Goal: Task Accomplishment & Management: Complete application form

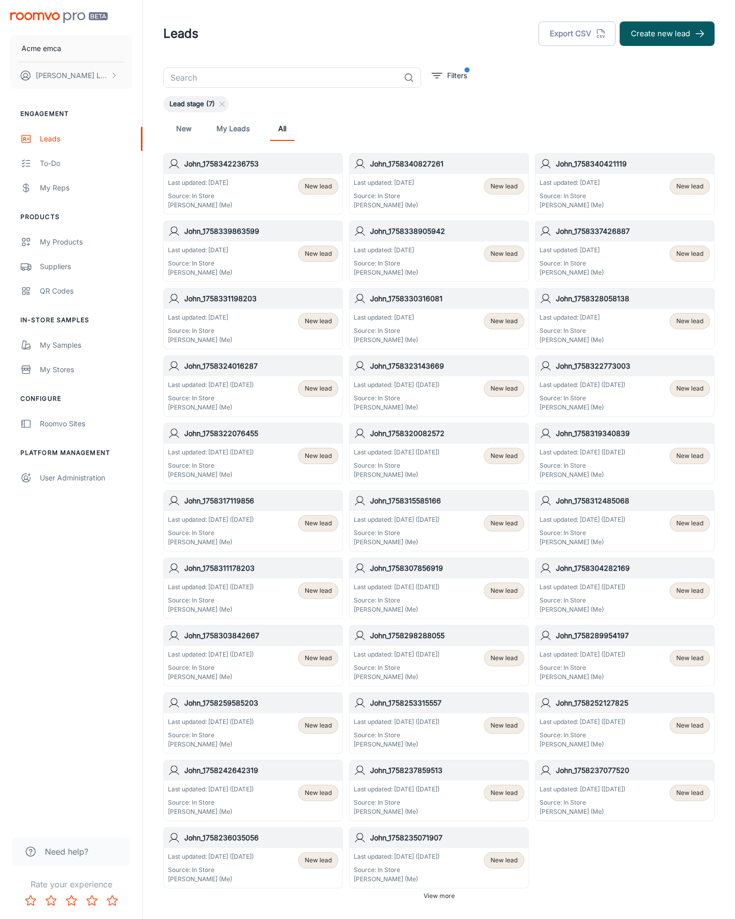
click at [667, 34] on button "Create new lead" at bounding box center [667, 33] width 95 height 25
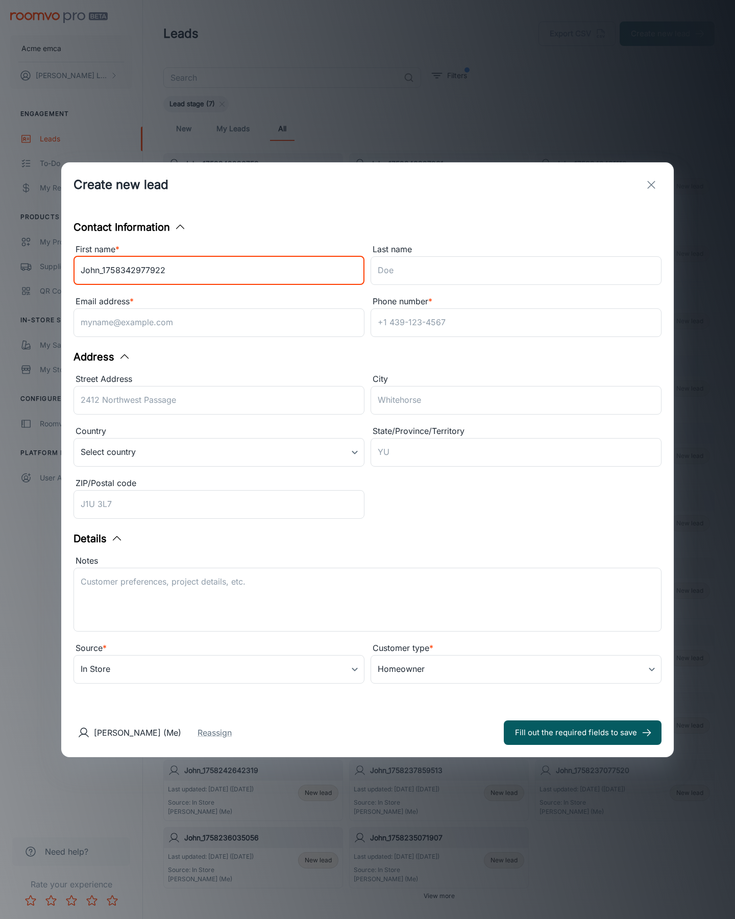
type input "John_1758342977922"
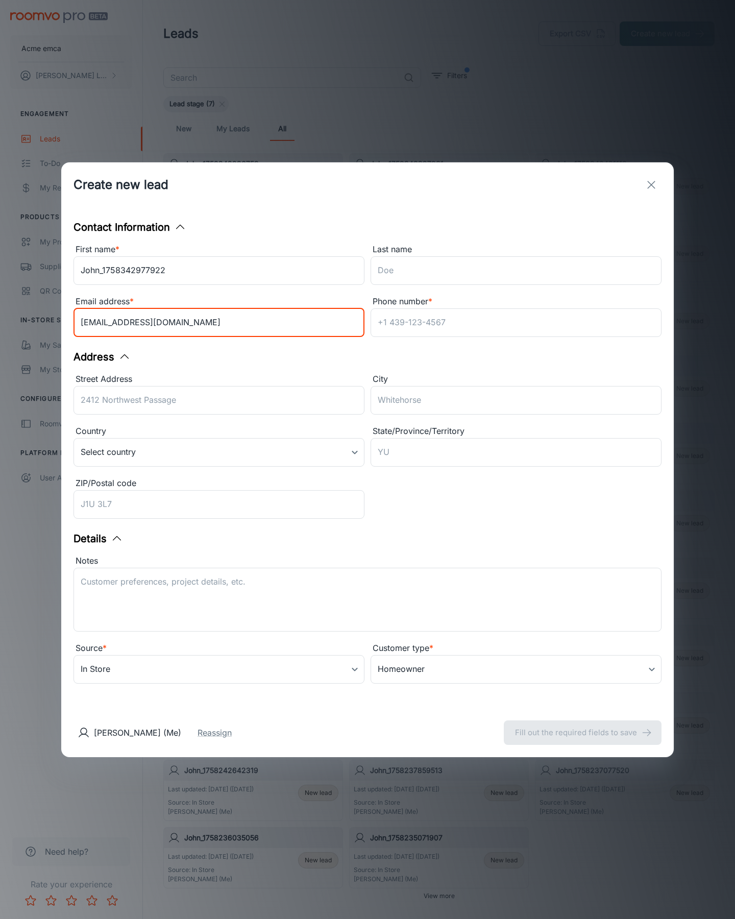
type input "[EMAIL_ADDRESS][DOMAIN_NAME]"
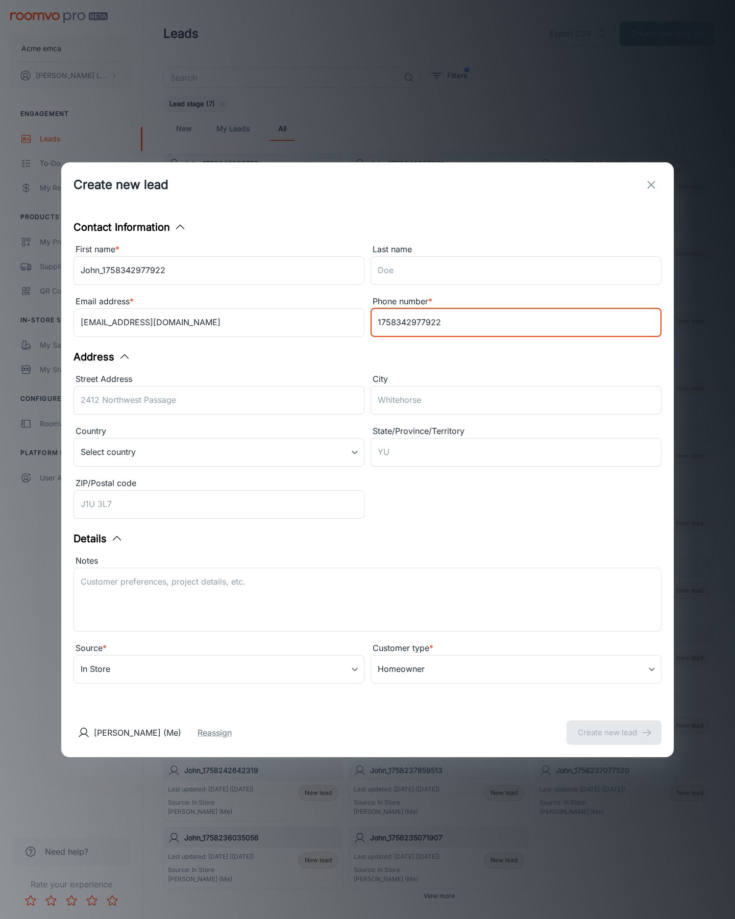
type input "1758342977922"
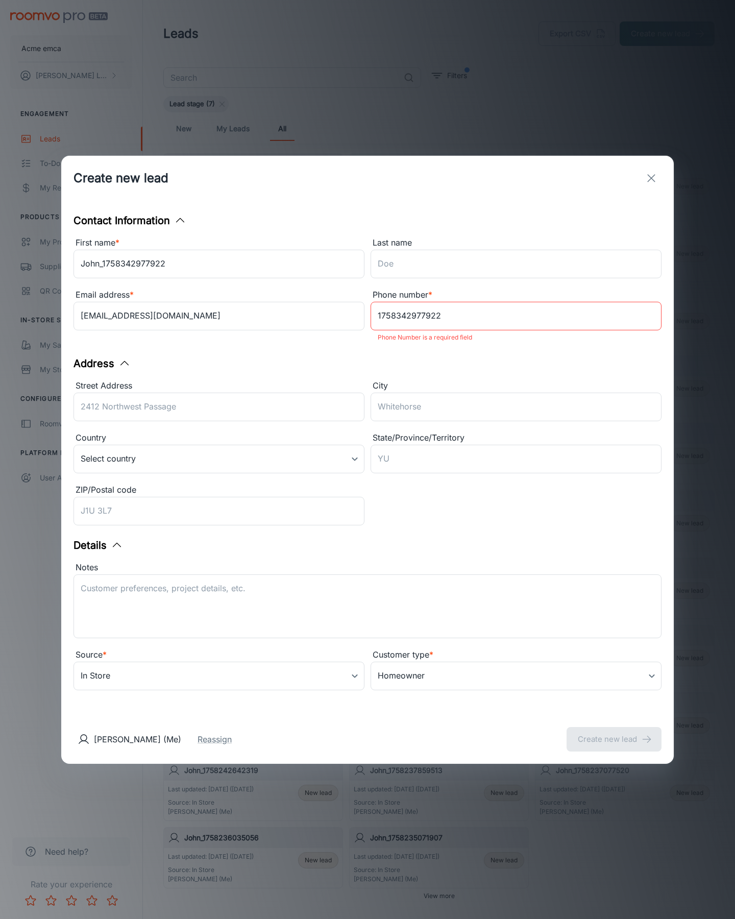
click at [614, 732] on button "Create new lead" at bounding box center [614, 739] width 95 height 25
